Goal: Information Seeking & Learning: Find specific page/section

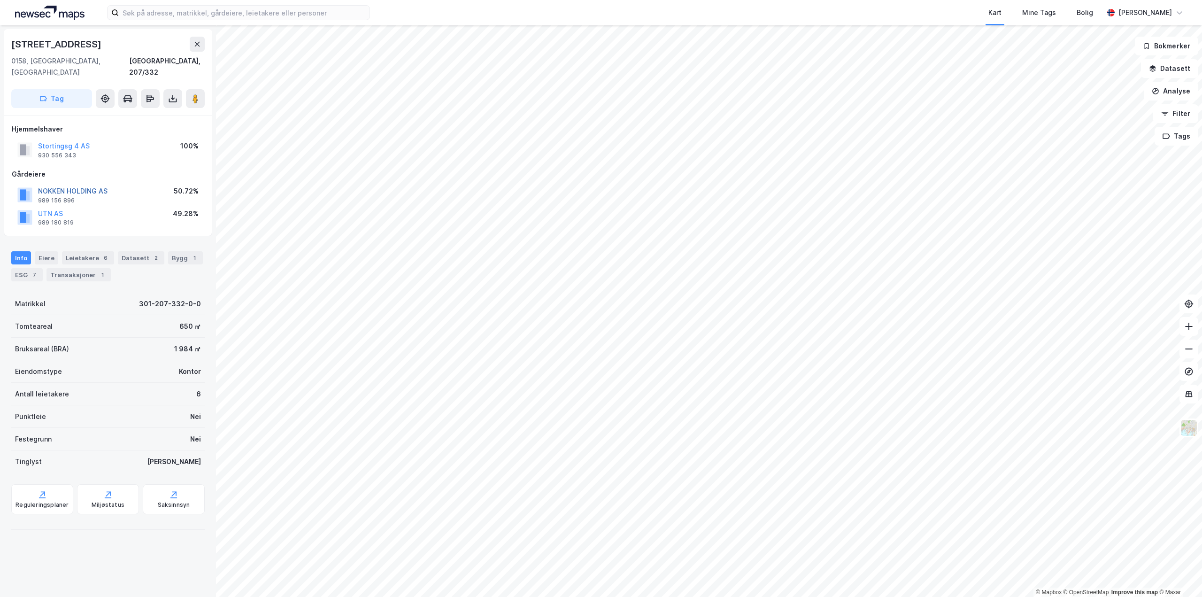
click at [0, 0] on button "NOKKEN HOLDING AS" at bounding box center [0, 0] width 0 height 0
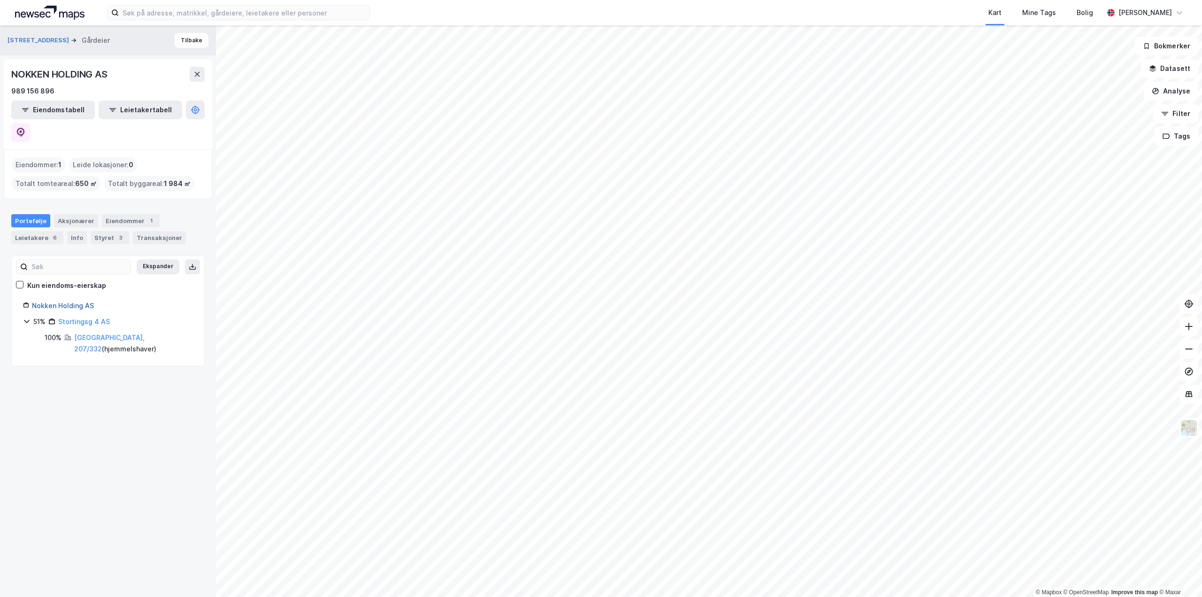
click at [76, 301] on link "Nokken Holding AS" at bounding box center [63, 305] width 62 height 8
click at [25, 128] on icon at bounding box center [20, 132] width 9 height 9
click at [203, 14] on input at bounding box center [244, 13] width 251 height 14
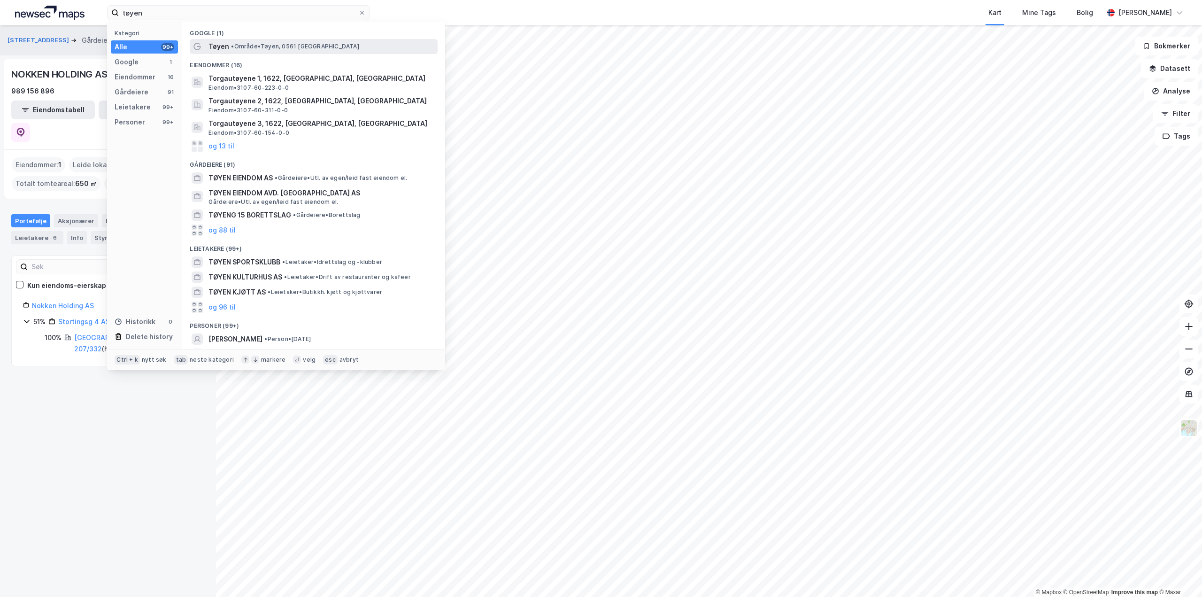
click at [251, 49] on span "• Område • Tøyen, 0561 Oslo" at bounding box center [295, 47] width 128 height 8
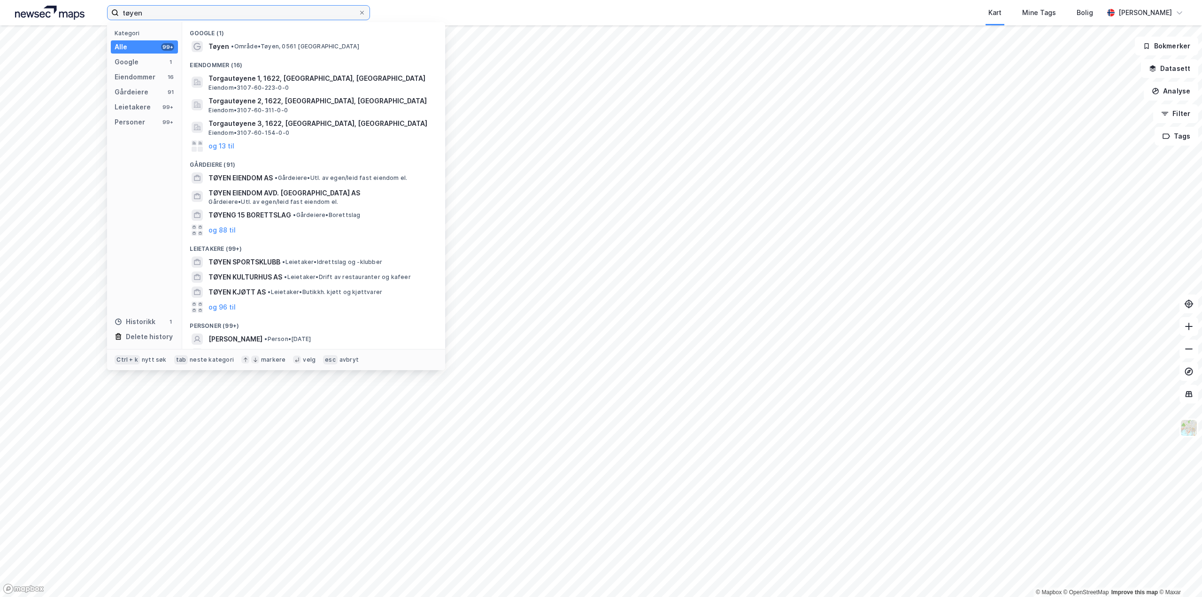
click at [155, 11] on input "tøyen" at bounding box center [238, 13] width 239 height 14
click at [205, 8] on input "tøyen" at bounding box center [238, 13] width 239 height 14
type input "t"
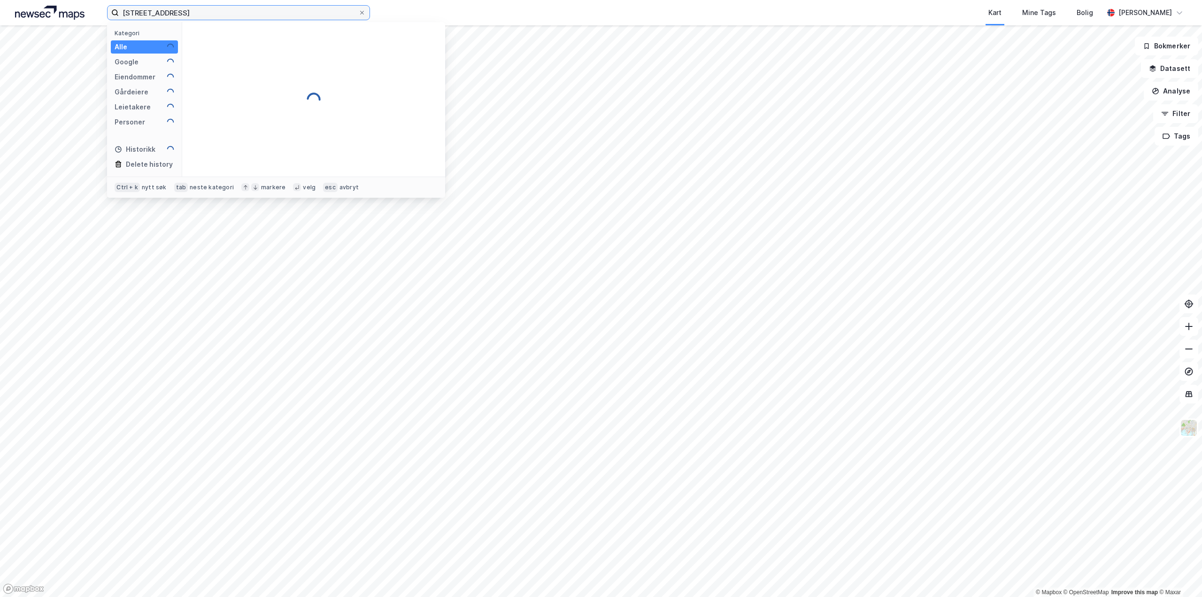
type input "[STREET_ADDRESS]"
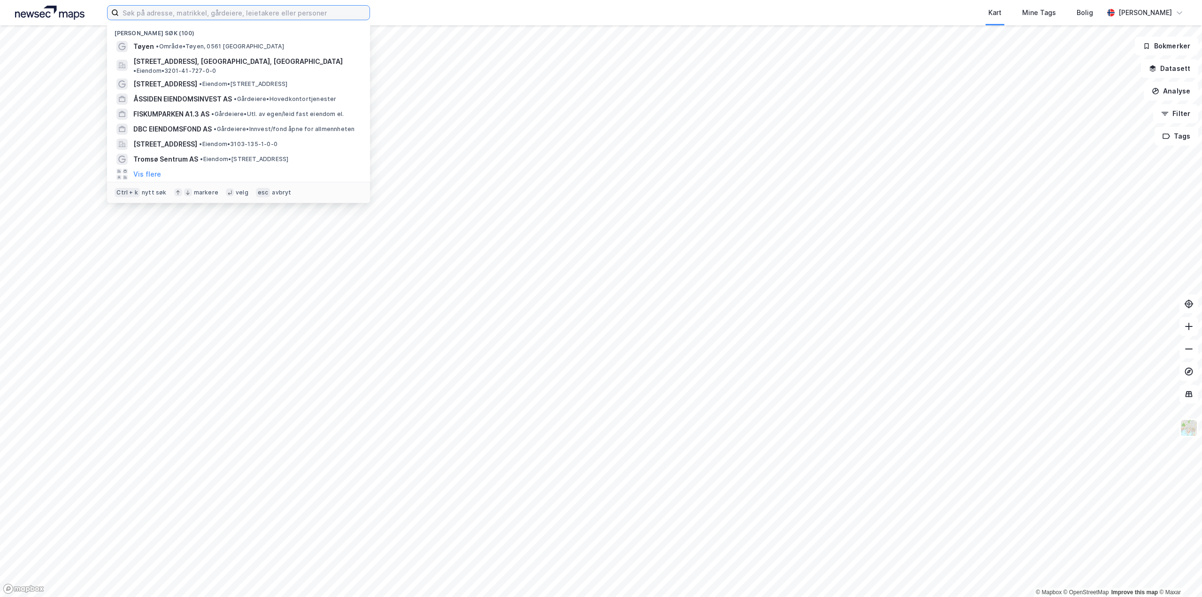
click at [207, 10] on input at bounding box center [244, 13] width 251 height 14
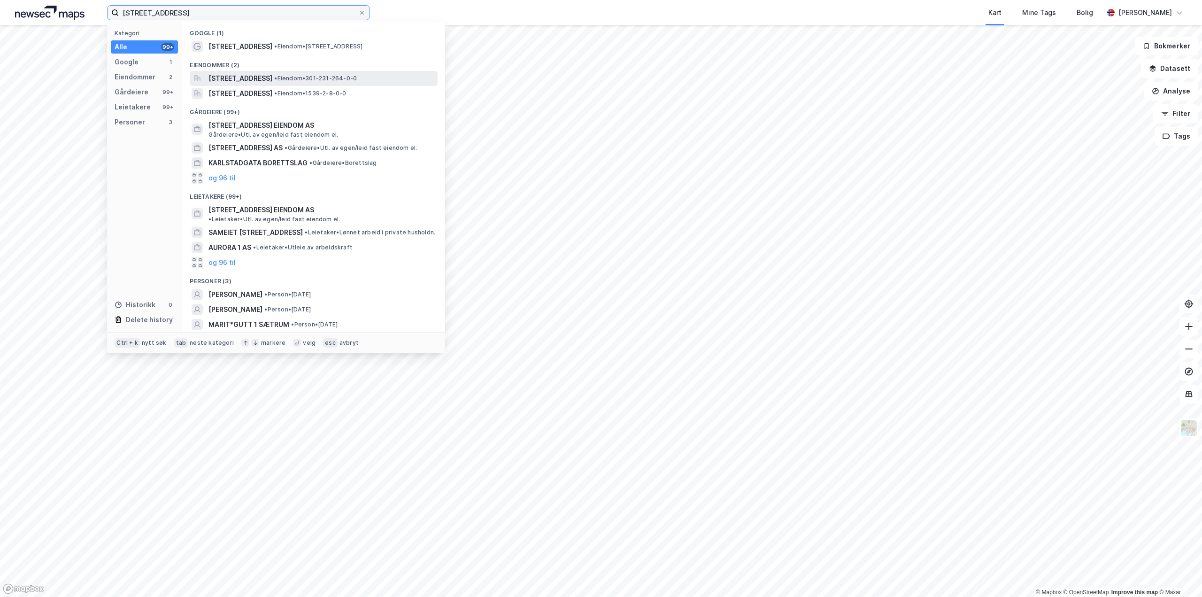
type input "[STREET_ADDRESS]"
click at [272, 76] on span "[STREET_ADDRESS]" at bounding box center [240, 78] width 64 height 11
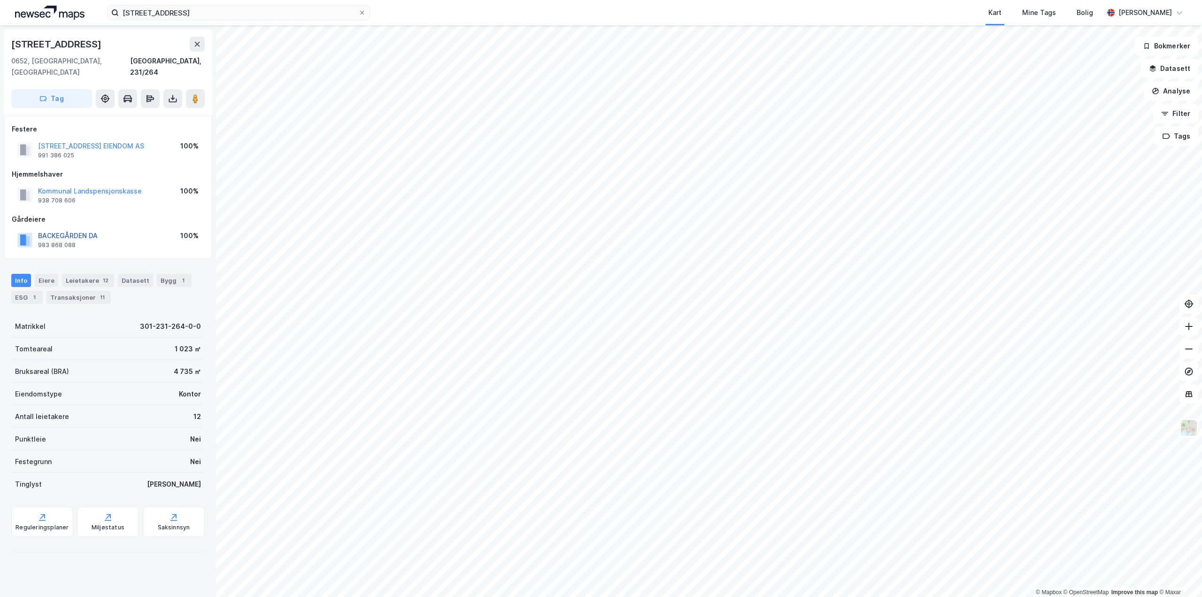
click at [0, 0] on button "BACKEGÅRDEN DA" at bounding box center [0, 0] width 0 height 0
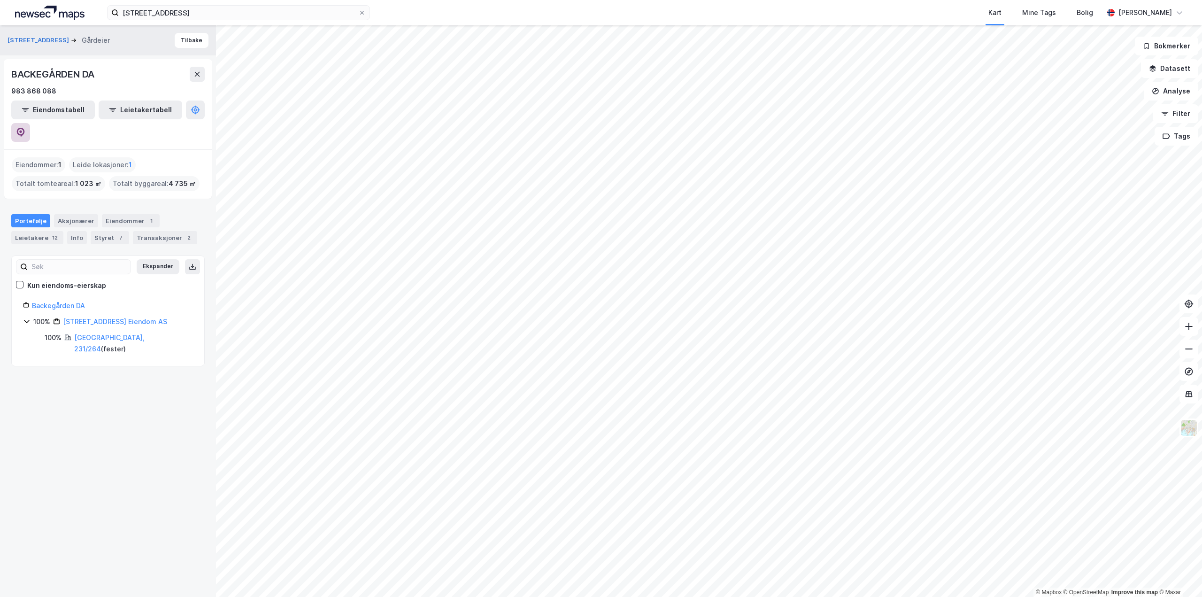
click at [30, 123] on button at bounding box center [20, 132] width 19 height 19
